Goal: Information Seeking & Learning: Learn about a topic

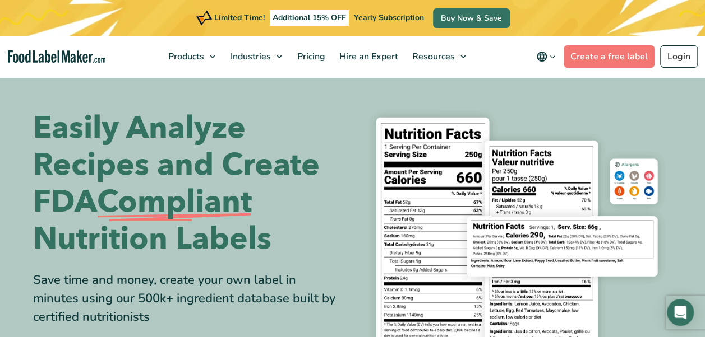
drag, startPoint x: 37, startPoint y: 126, endPoint x: 289, endPoint y: 250, distance: 280.5
click at [289, 250] on h1 "Easily Analyze Recipes and Create FDA Compliant Nutrition Labels" at bounding box center [188, 184] width 311 height 148
drag, startPoint x: 289, startPoint y: 250, endPoint x: 210, endPoint y: 169, distance: 113.0
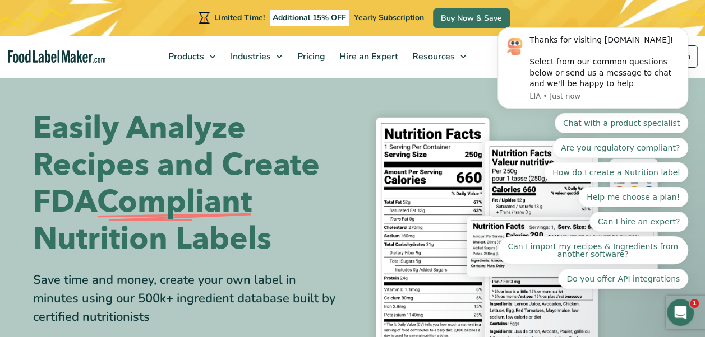
copy h1 "Easily Analyze Recipes and Create FDA Compliant Nutrition Labels"
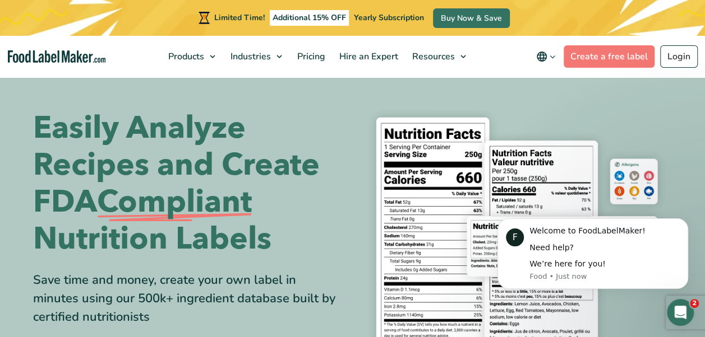
click at [615, 103] on img at bounding box center [516, 245] width 311 height 285
click at [393, 135] on img at bounding box center [516, 245] width 311 height 285
click at [278, 118] on h1 "Easily Analyze Recipes and Create FDA Compliant Nutrition Labels" at bounding box center [188, 184] width 311 height 148
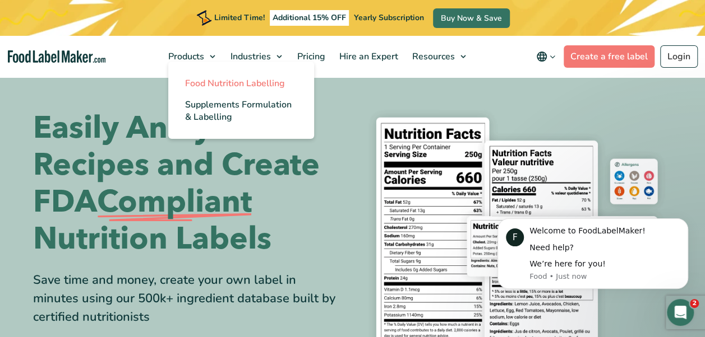
click at [224, 85] on span "Food Nutrition Labelling" at bounding box center [235, 83] width 100 height 12
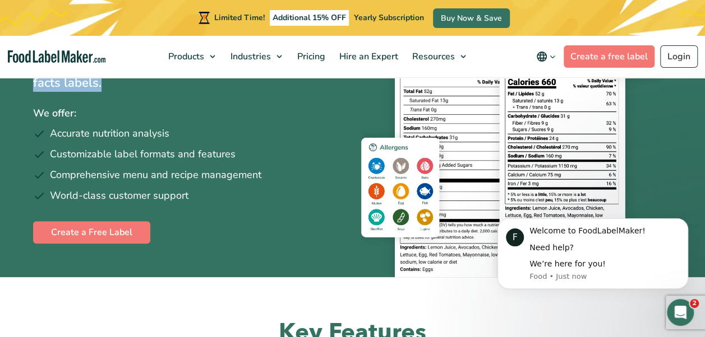
scroll to position [204, 0]
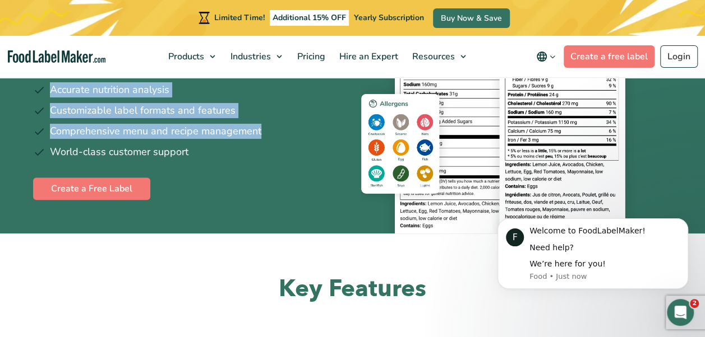
click at [271, 132] on div "Easy and Compliant Nutrition Label Software Developed by certified nutritionist…" at bounding box center [188, 53] width 311 height 362
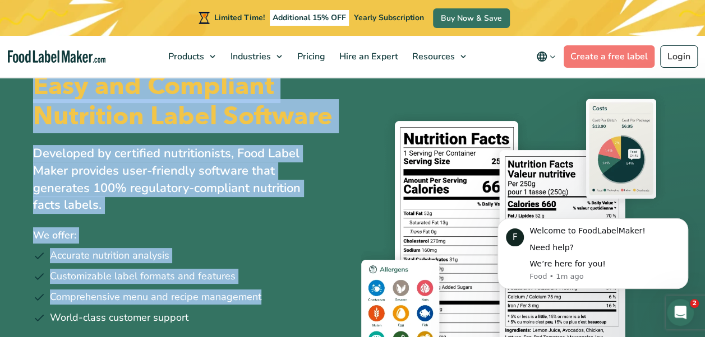
scroll to position [56, 0]
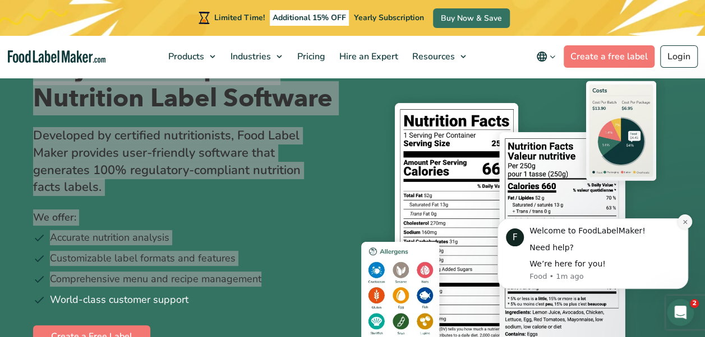
click at [687, 222] on icon "Dismiss notification" at bounding box center [685, 222] width 6 height 6
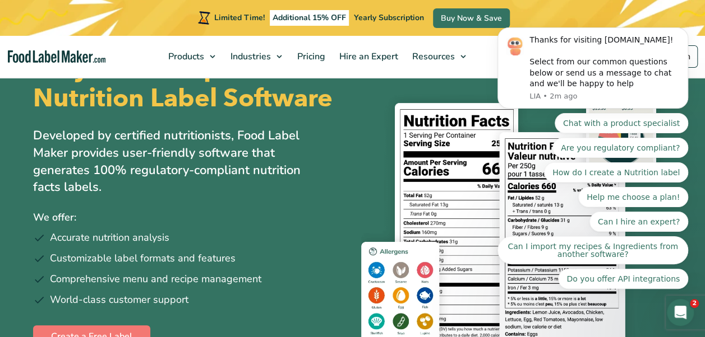
click at [358, 158] on div "Easy and Compliant Nutrition Label Software Developed by certified nutritionist…" at bounding box center [352, 201] width 639 height 362
click at [378, 185] on img at bounding box center [516, 227] width 311 height 309
click at [394, 182] on img at bounding box center [516, 227] width 311 height 309
click at [686, 33] on icon "Dismiss notification" at bounding box center [684, 31] width 4 height 4
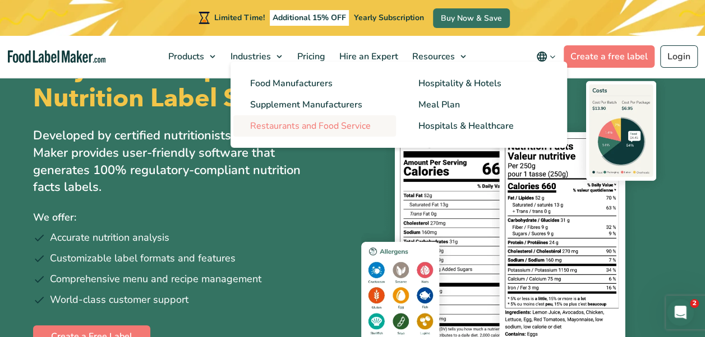
click at [326, 129] on span "Restaurants and Food Service" at bounding box center [310, 126] width 121 height 12
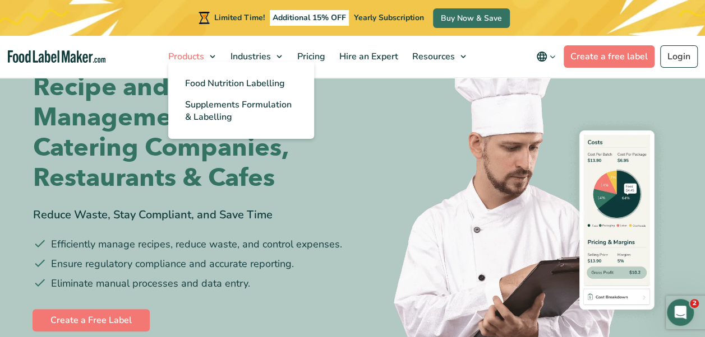
click at [201, 55] on span "Products" at bounding box center [185, 56] width 40 height 12
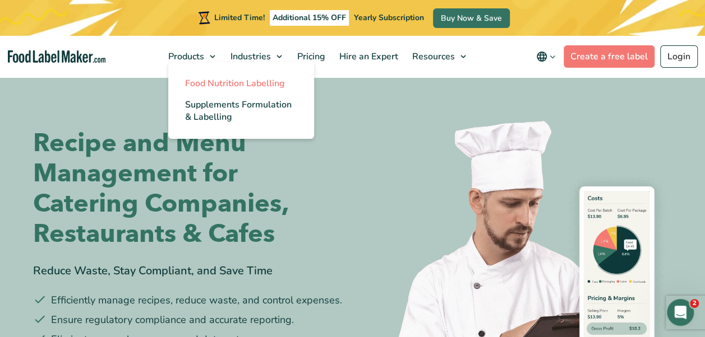
click at [242, 80] on span "Food Nutrition Labelling" at bounding box center [235, 83] width 100 height 12
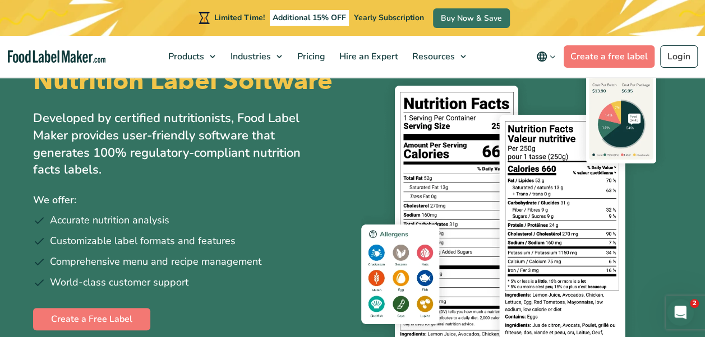
scroll to position [56, 0]
